Goal: Task Accomplishment & Management: Complete application form

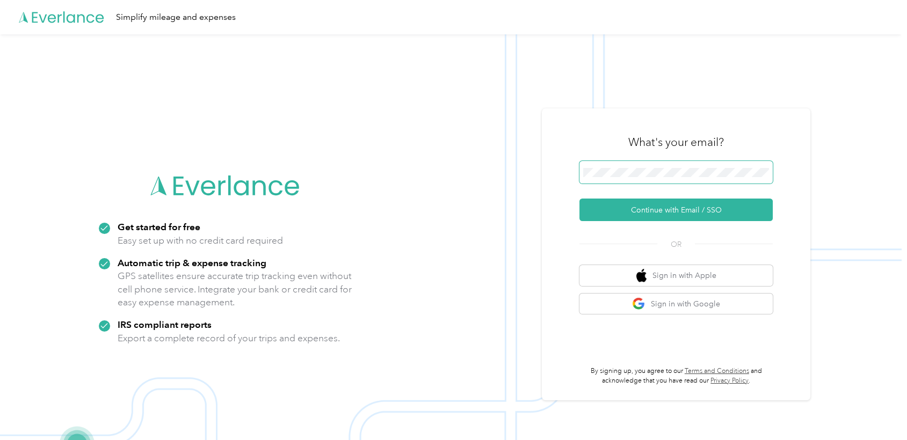
click at [597, 165] on span at bounding box center [675, 172] width 193 height 23
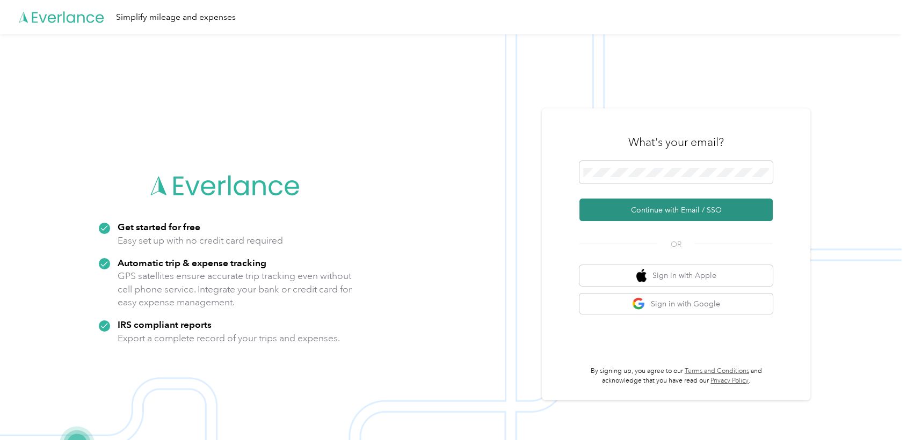
click at [615, 210] on button "Continue with Email / SSO" at bounding box center [675, 210] width 193 height 23
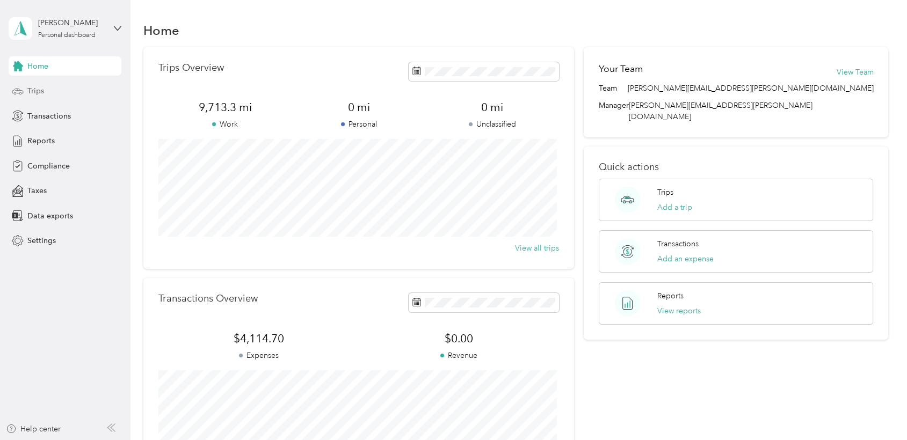
click at [33, 92] on span "Trips" at bounding box center [35, 90] width 17 height 11
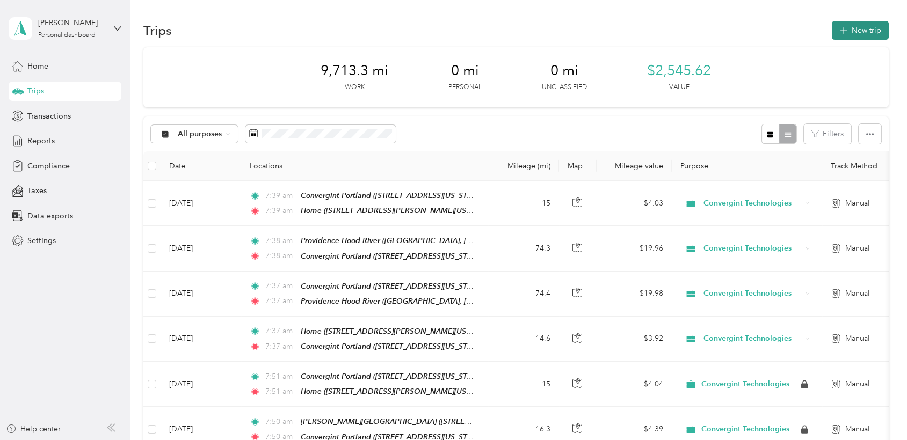
click at [855, 35] on button "New trip" at bounding box center [860, 30] width 57 height 19
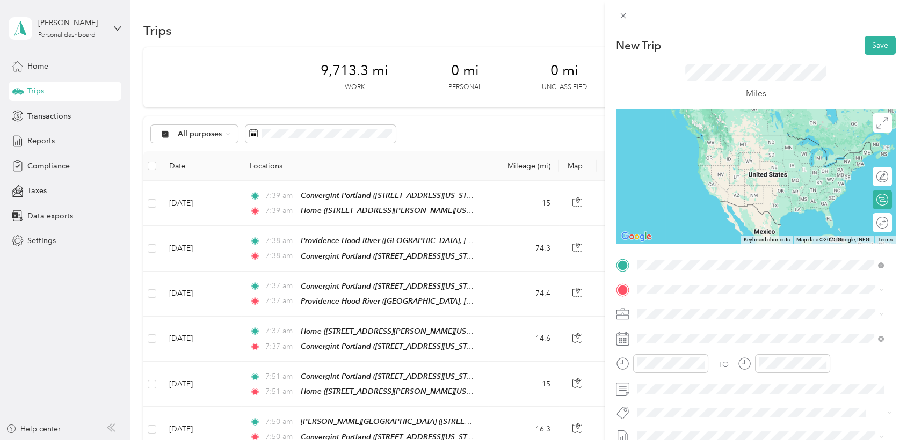
click at [662, 307] on strong "Home" at bounding box center [667, 308] width 21 height 10
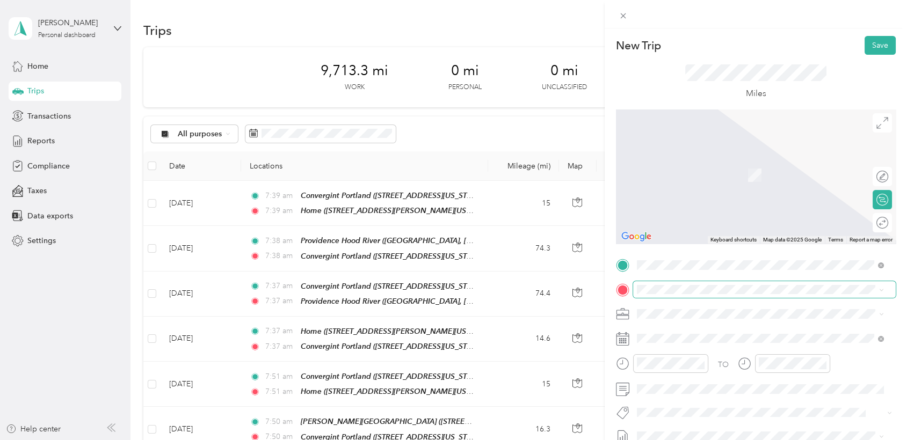
click at [651, 294] on span at bounding box center [764, 289] width 263 height 17
click at [684, 179] on span "[STREET_ADDRESS][US_STATE]" at bounding box center [710, 174] width 107 height 9
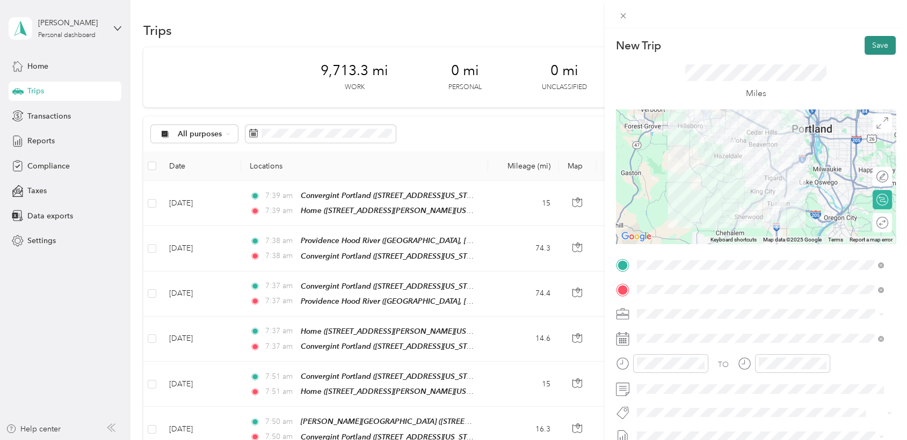
click at [870, 43] on button "Save" at bounding box center [880, 45] width 31 height 19
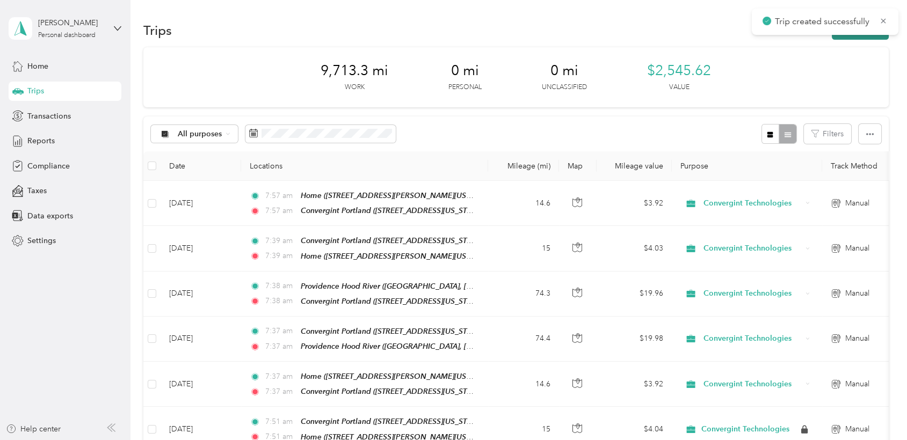
click at [848, 37] on button "New trip" at bounding box center [860, 30] width 57 height 19
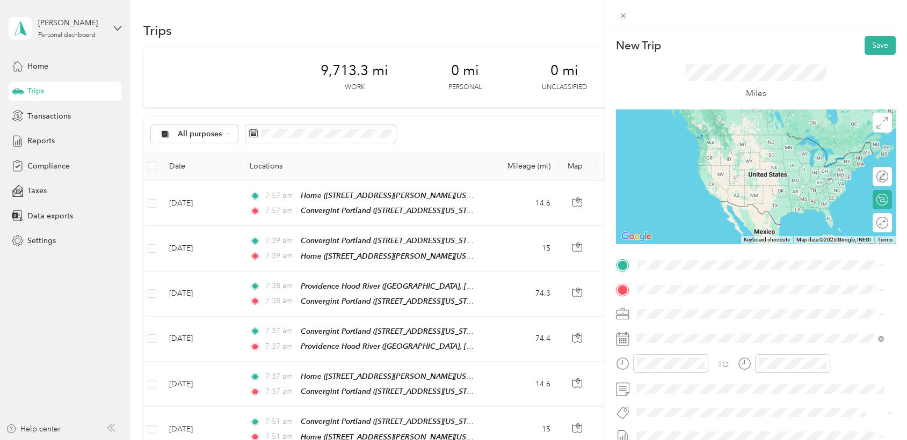
click at [682, 314] on div "Convergint Portland [STREET_ADDRESS][US_STATE]" at bounding box center [710, 313] width 107 height 23
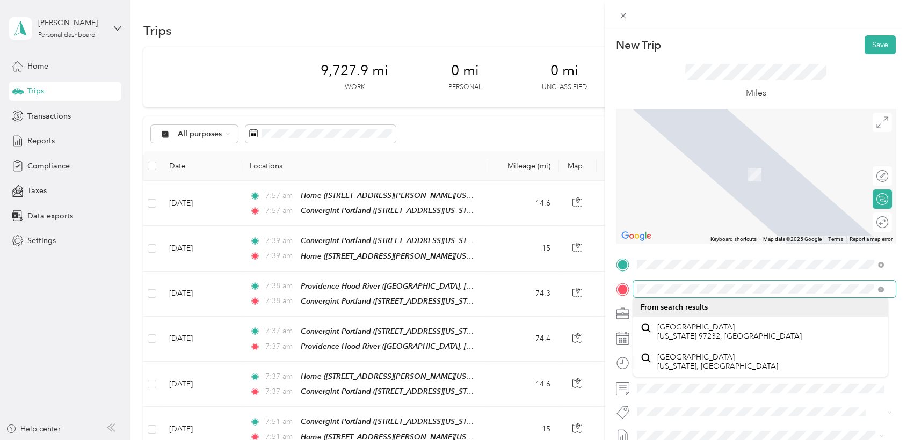
click at [621, 278] on div "TO Add photo" at bounding box center [756, 385] width 280 height 259
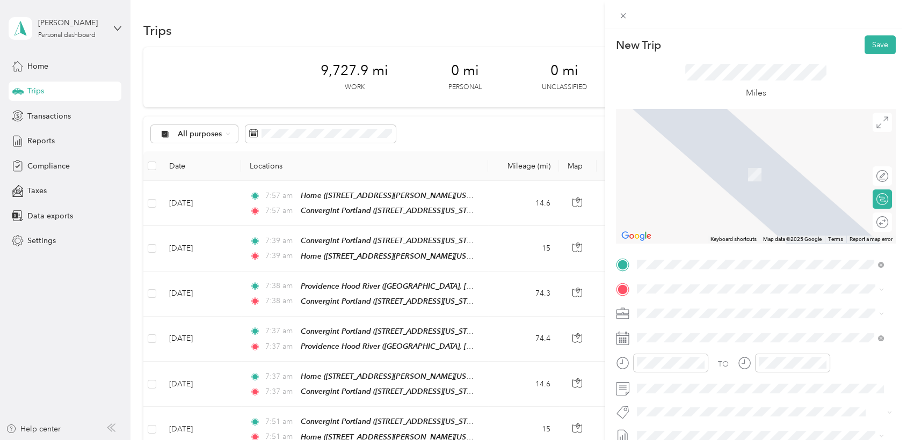
click at [692, 158] on span "[STREET_ADDRESS][US_STATE]" at bounding box center [710, 158] width 107 height 10
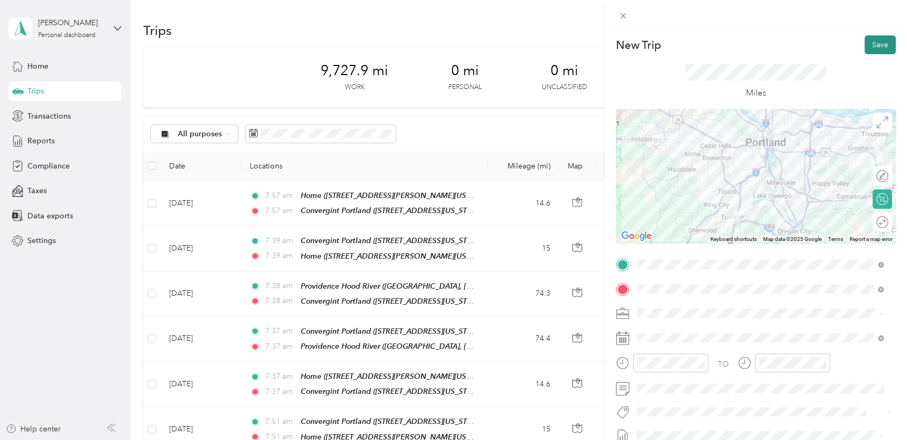
click at [873, 45] on button "Save" at bounding box center [880, 44] width 31 height 19
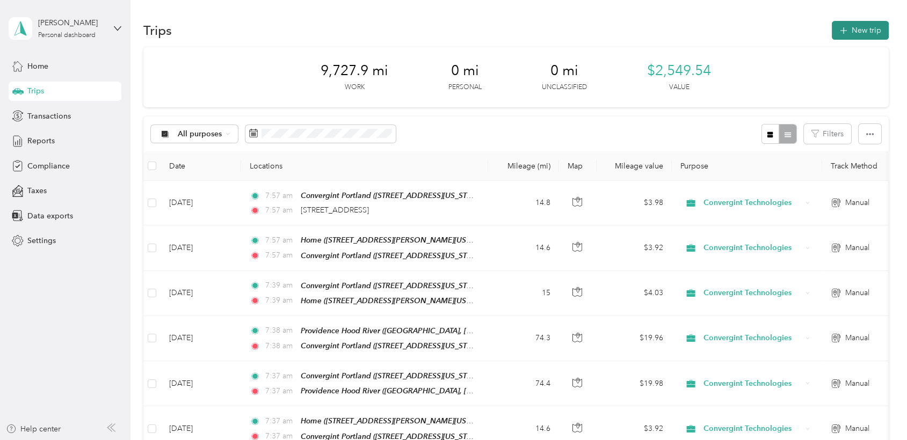
click at [849, 37] on button "New trip" at bounding box center [860, 30] width 57 height 19
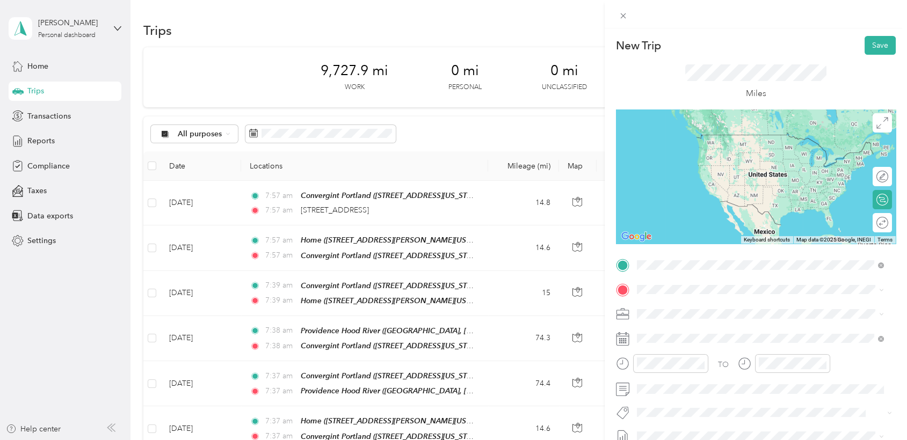
click at [684, 317] on span "[STREET_ADDRESS][US_STATE]" at bounding box center [710, 319] width 107 height 9
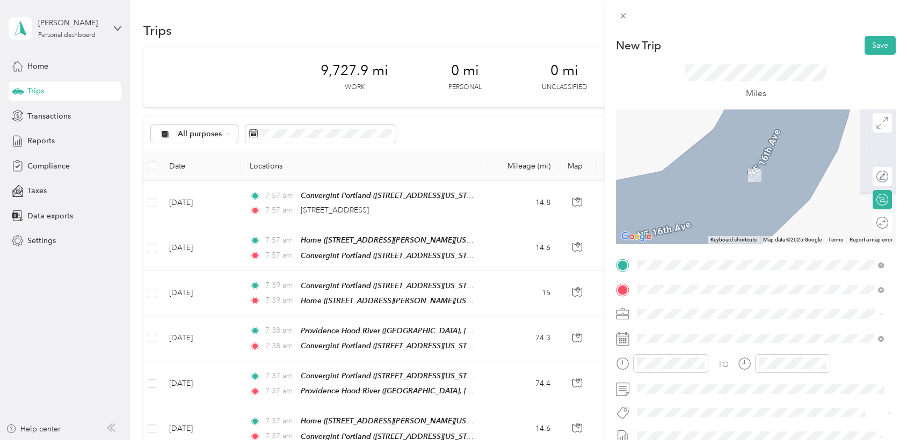
click at [694, 179] on span "[STREET_ADDRESS][US_STATE]" at bounding box center [710, 174] width 107 height 9
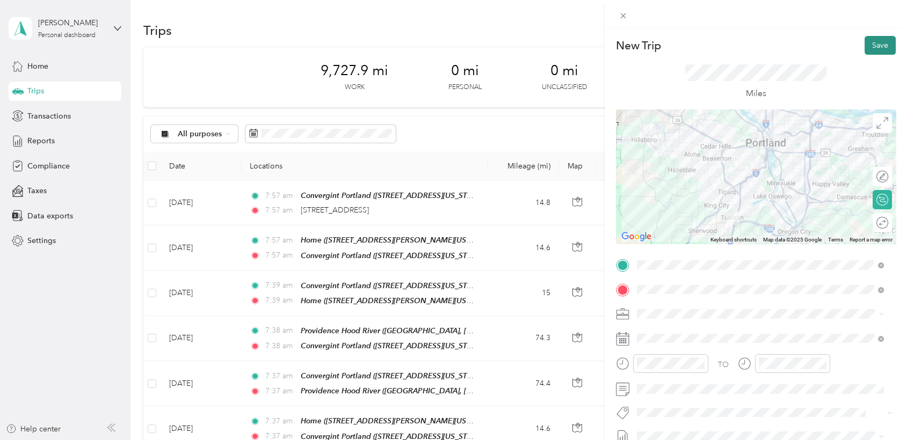
click at [873, 45] on button "Save" at bounding box center [880, 45] width 31 height 19
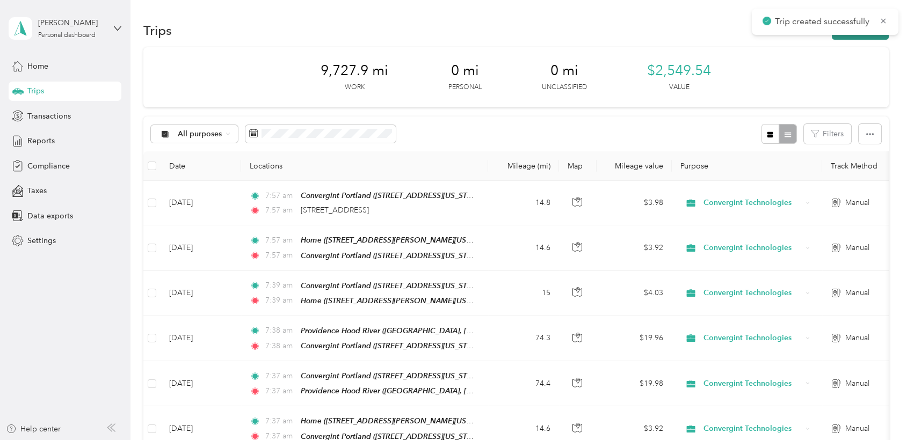
click at [844, 37] on button "New trip" at bounding box center [860, 30] width 57 height 19
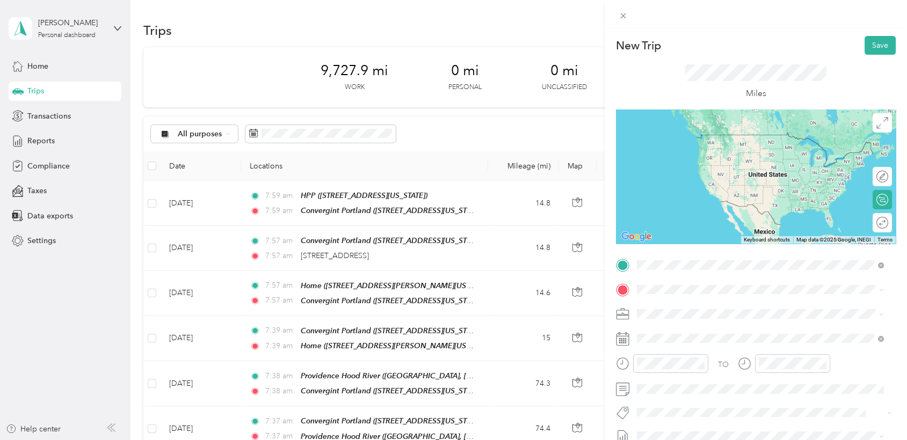
click at [678, 324] on span "[STREET_ADDRESS][US_STATE]" at bounding box center [710, 319] width 107 height 9
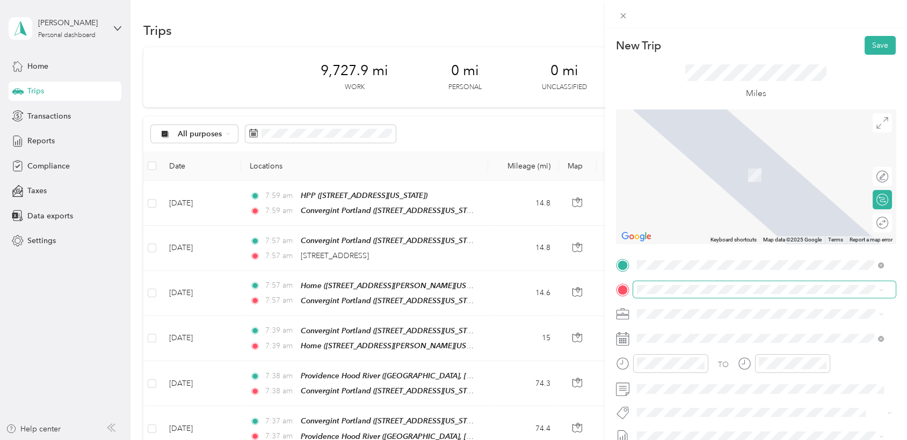
click at [659, 294] on span at bounding box center [764, 289] width 263 height 17
click at [722, 178] on div "Home [STREET_ADDRESS][PERSON_NAME][US_STATE]" at bounding box center [740, 167] width 167 height 23
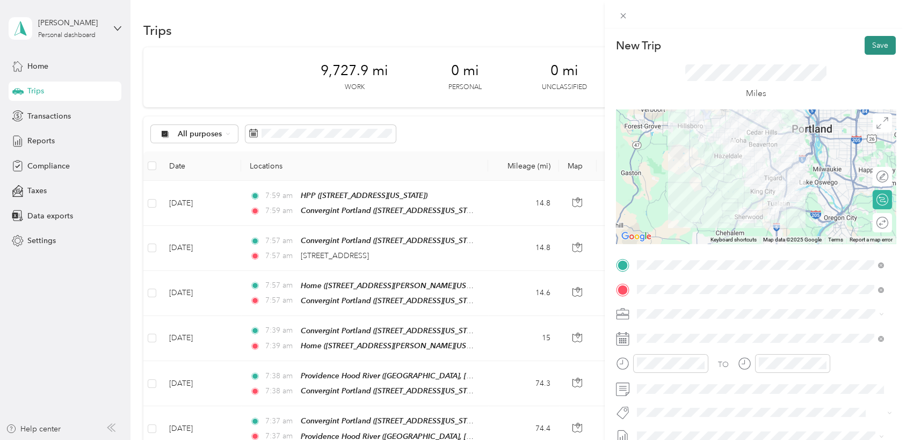
click at [871, 46] on button "Save" at bounding box center [880, 45] width 31 height 19
